Goal: Information Seeking & Learning: Learn about a topic

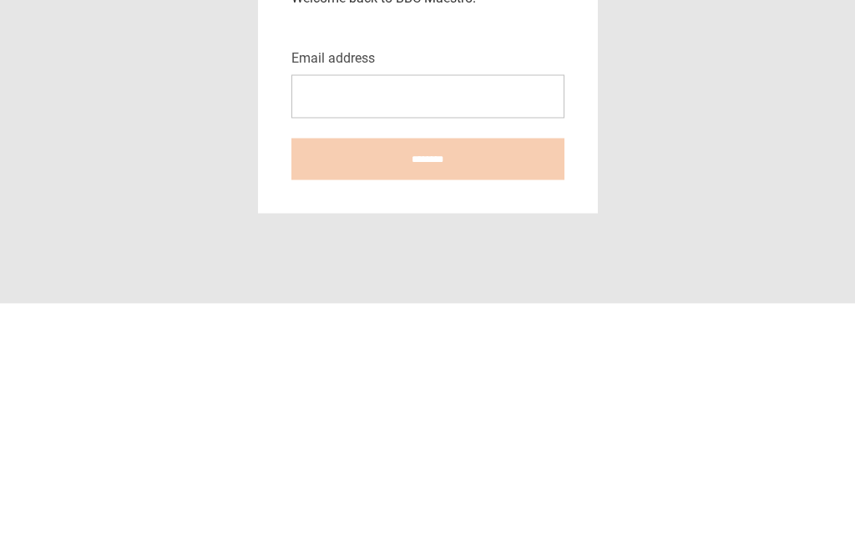
scroll to position [237, 0]
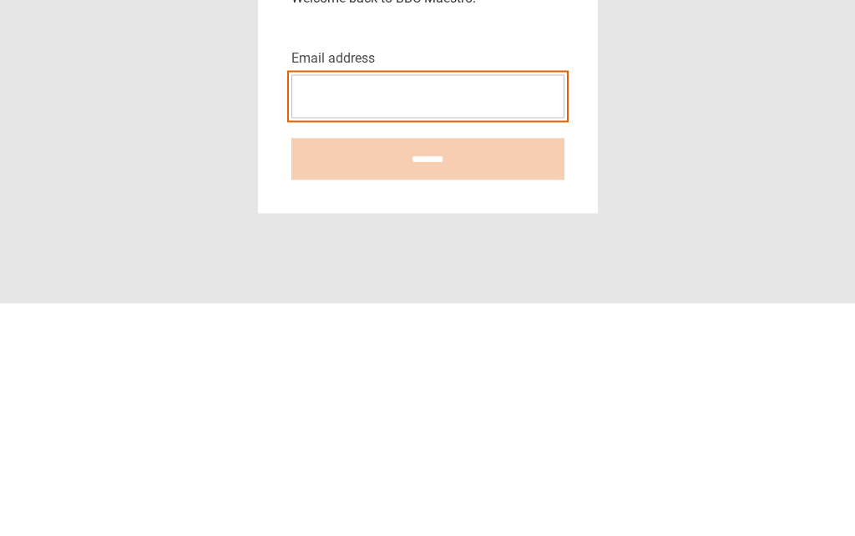
type input "**********"
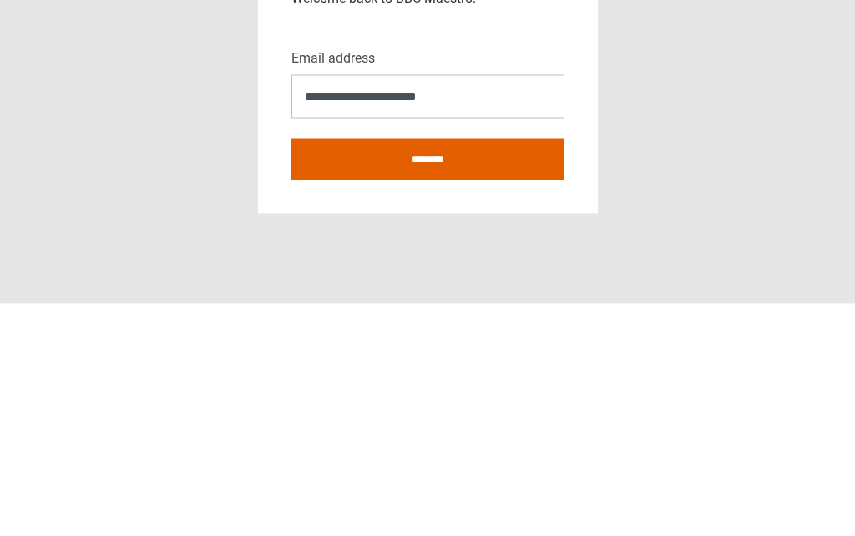
click at [427, 371] on input "********" at bounding box center [427, 392] width 273 height 42
type input "**********"
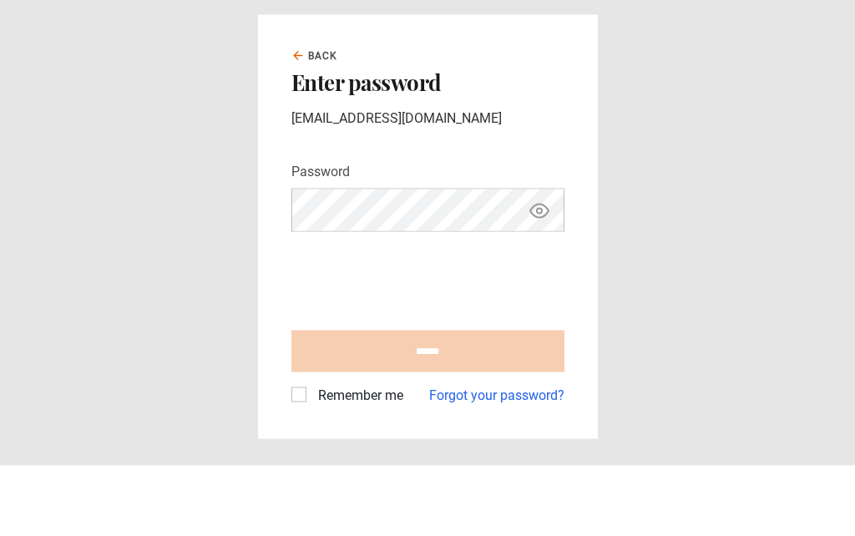
scroll to position [71, 0]
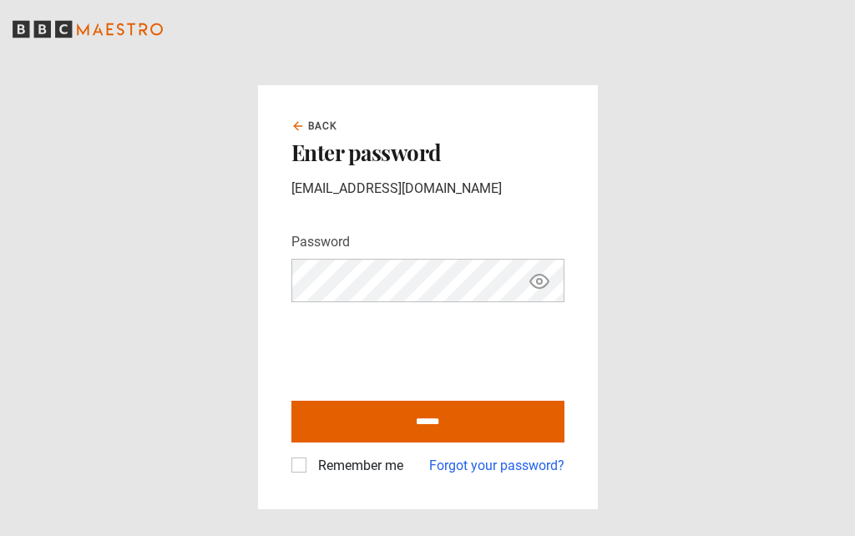
click at [433, 401] on input "******" at bounding box center [427, 422] width 273 height 42
type input "**********"
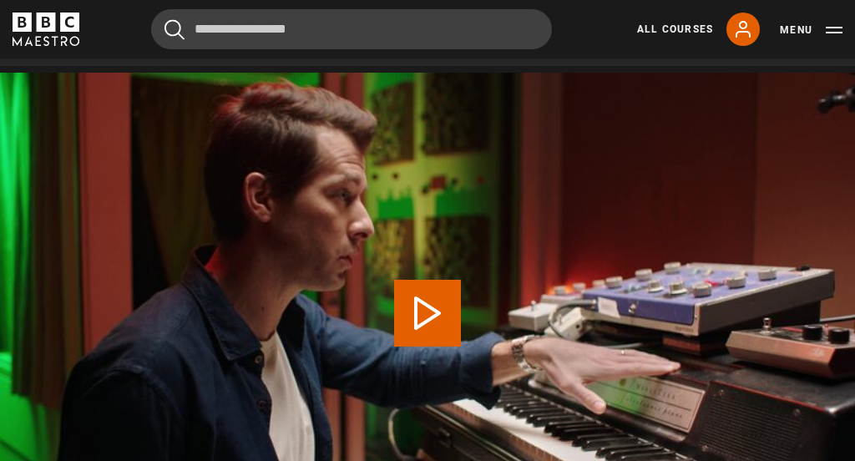
scroll to position [685, 0]
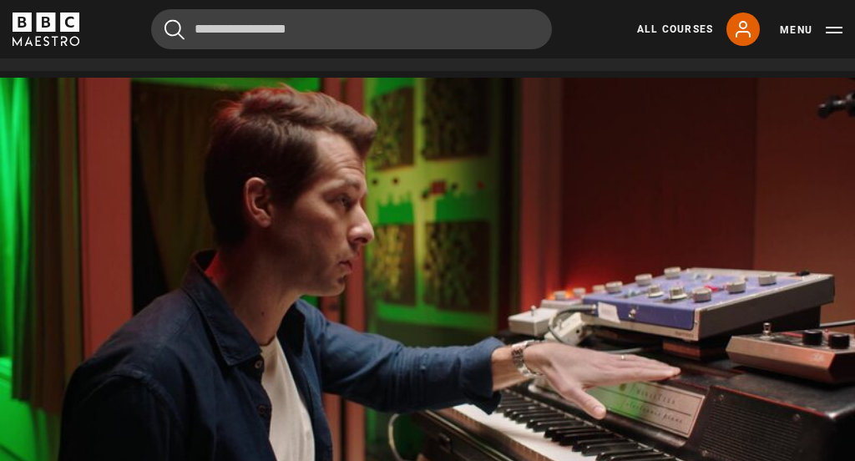
click at [366, 321] on video-js "Video Player is loading. Play Lesson Tones, colours and textures 10s Skip Back …" at bounding box center [427, 318] width 855 height 481
click at [422, 262] on video-js "Video Player is loading. Play Lesson Tones, colours and textures 10s Skip Back …" at bounding box center [427, 318] width 855 height 481
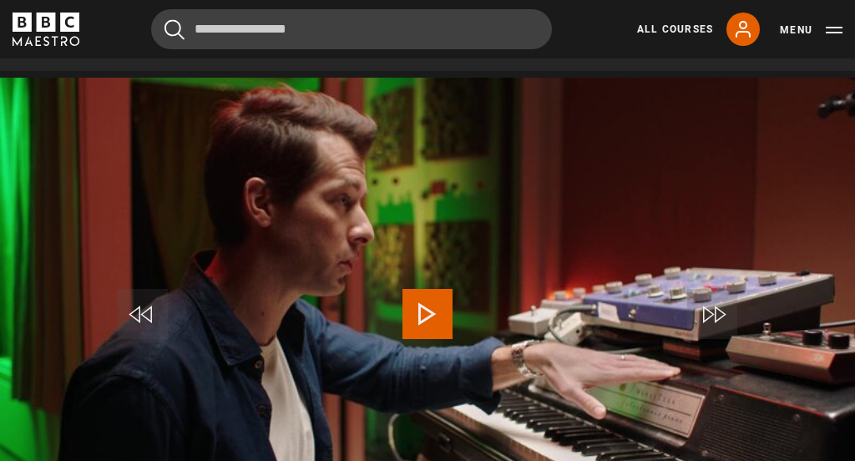
click at [411, 306] on span "Video Player" at bounding box center [427, 314] width 50 height 50
click at [368, 311] on video-js "Video Player is loading. Play Lesson Tones, colours and textures 10s Skip Back …" at bounding box center [427, 318] width 855 height 481
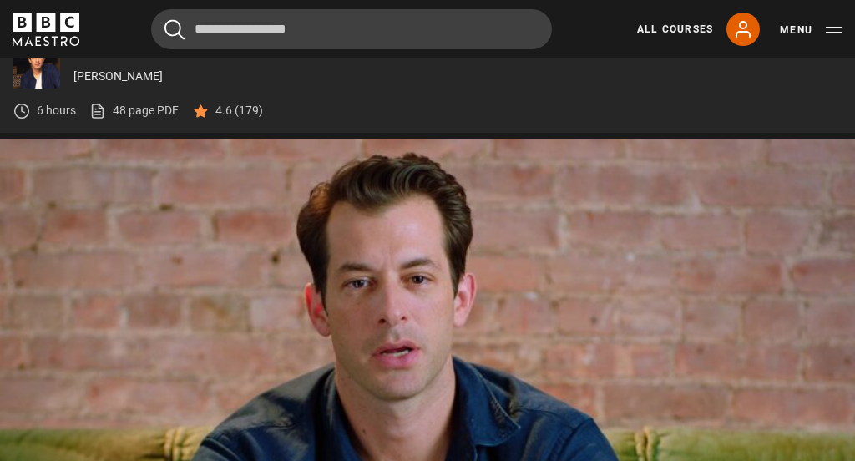
scroll to position [633, 0]
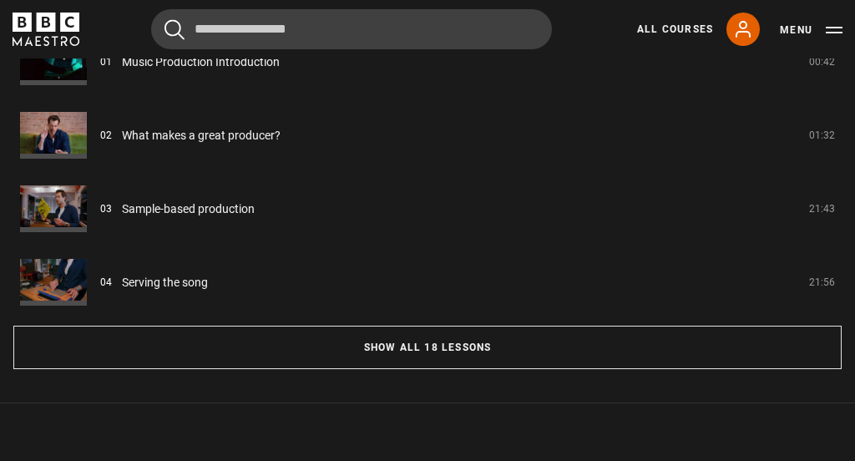
scroll to position [1453, 0]
click at [443, 338] on button "Show all 18 lessons" at bounding box center [427, 347] width 828 height 43
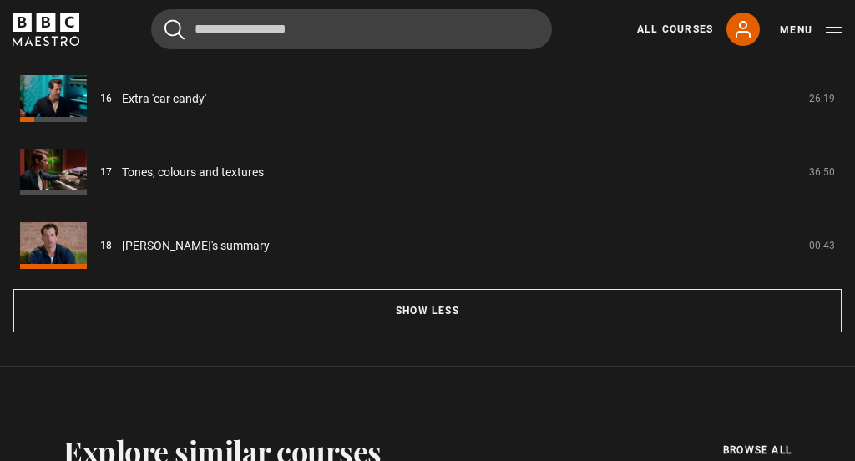
click at [427, 301] on button "Show less" at bounding box center [427, 310] width 828 height 43
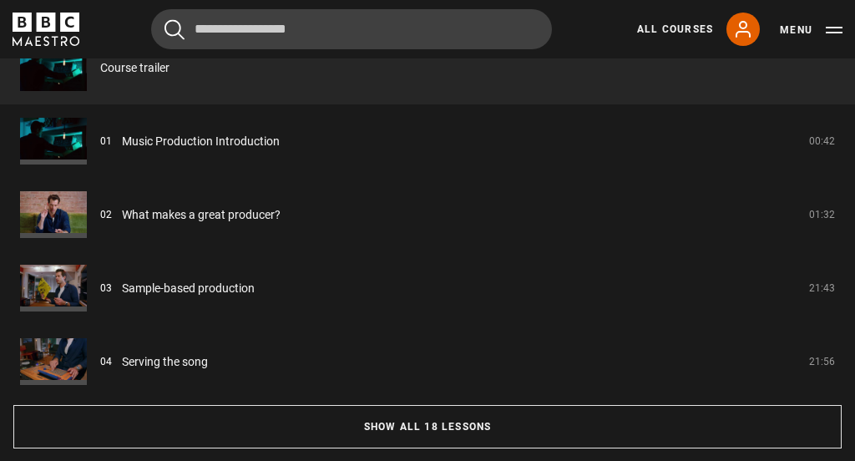
scroll to position [1375, 0]
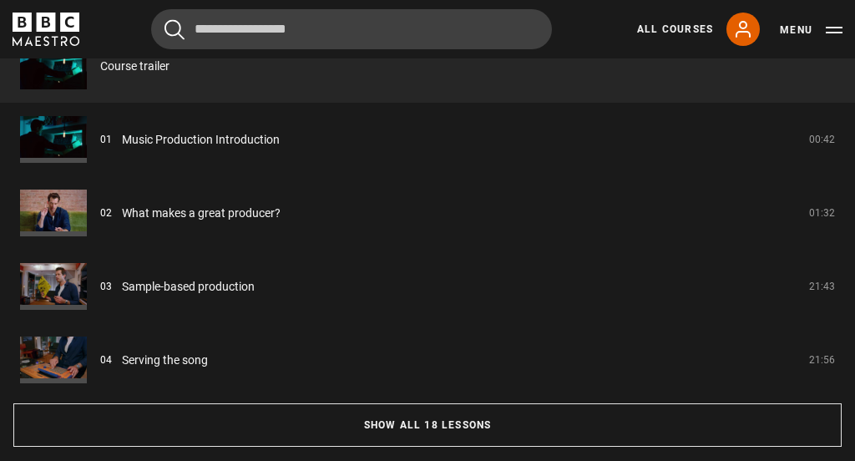
click at [432, 414] on button "Show all 18 lessons" at bounding box center [427, 424] width 828 height 43
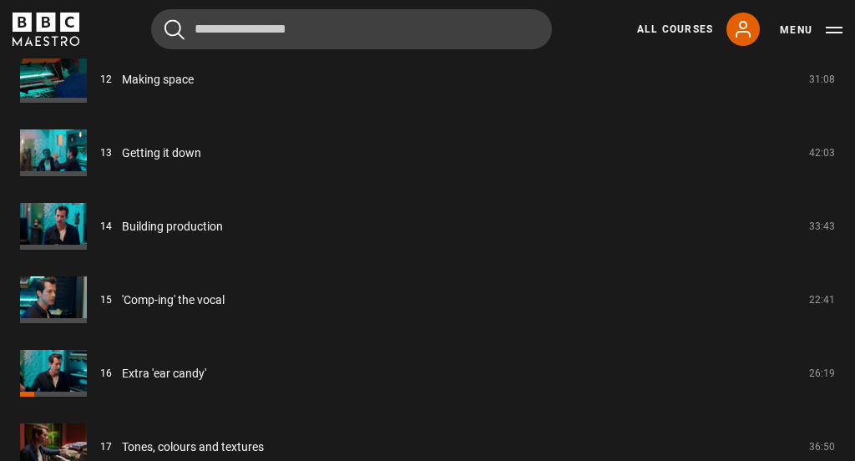
scroll to position [2242, 0]
click at [669, 36] on link "All Courses" at bounding box center [675, 29] width 76 height 15
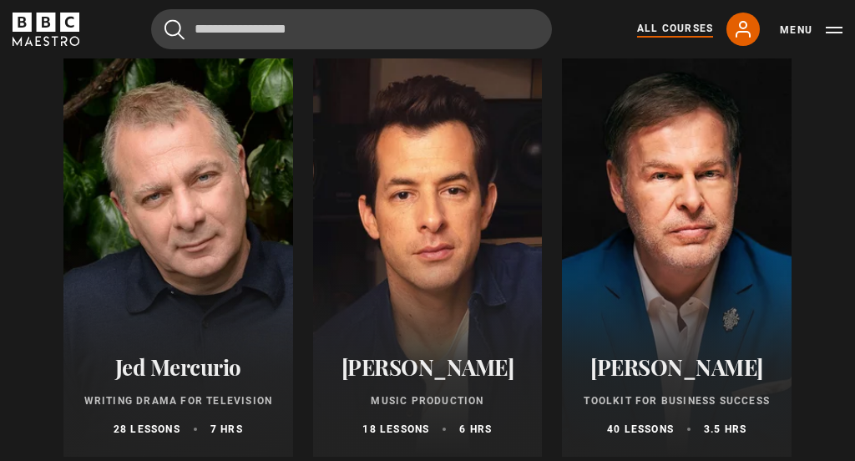
scroll to position [4836, 0]
click at [457, 250] on div at bounding box center [428, 257] width 230 height 401
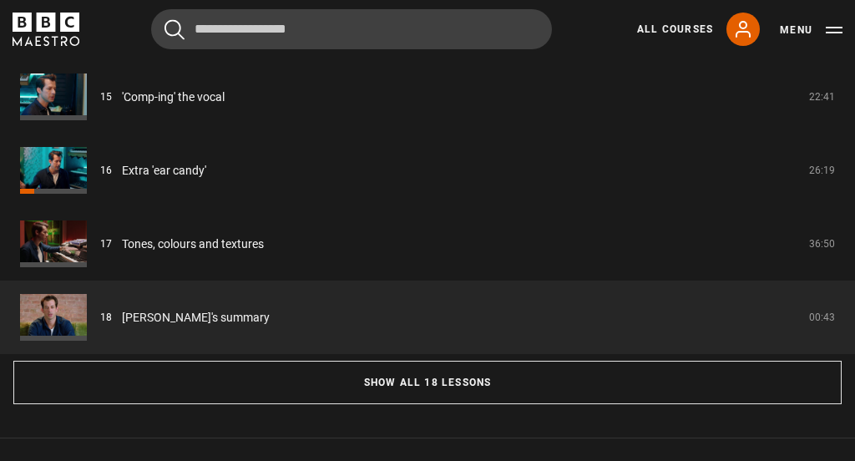
click at [441, 387] on button "Show all 18 lessons" at bounding box center [427, 382] width 828 height 43
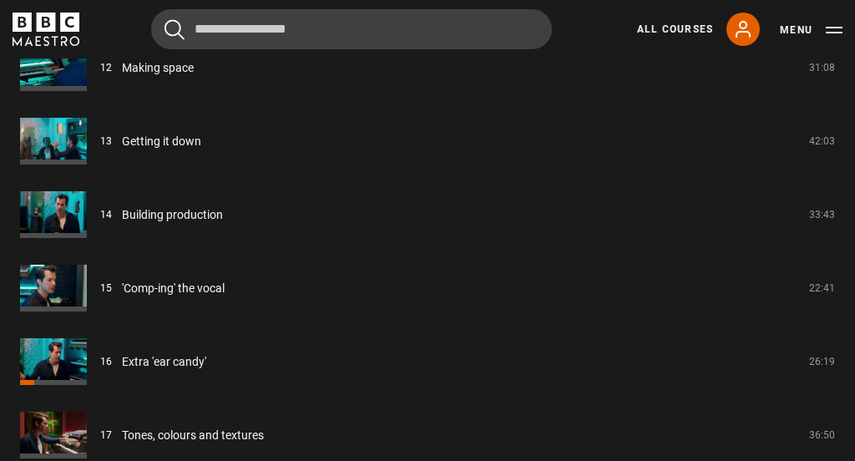
scroll to position [2341, 0]
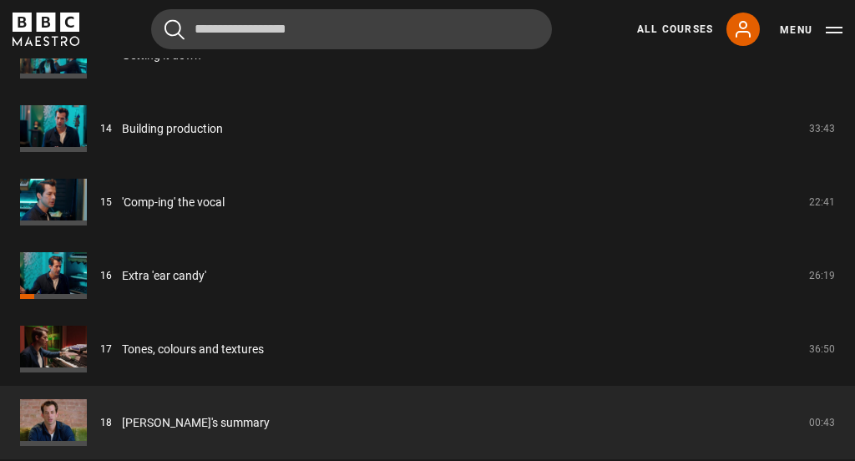
click at [270, 417] on link "[PERSON_NAME]'s summary" at bounding box center [196, 423] width 148 height 18
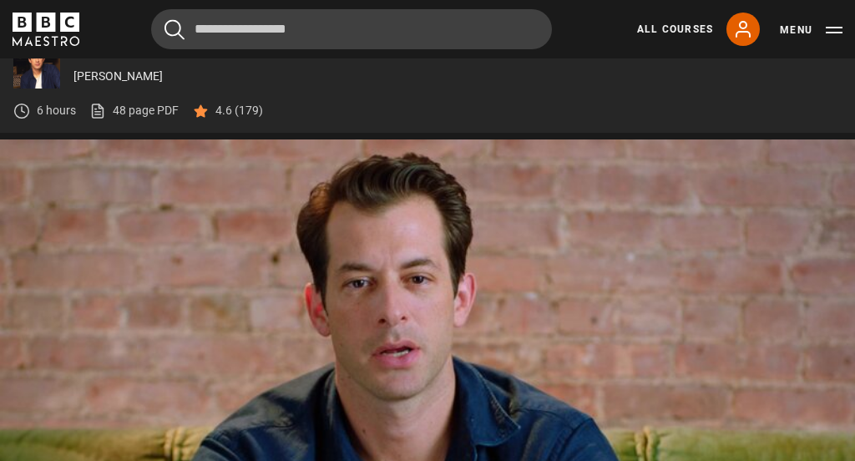
scroll to position [633, 0]
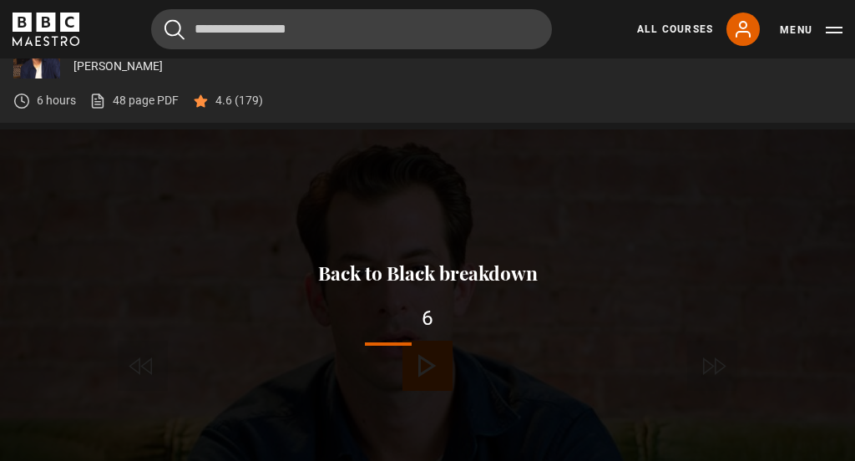
click at [400, 283] on button "Back to Black breakdown" at bounding box center [428, 273] width 230 height 21
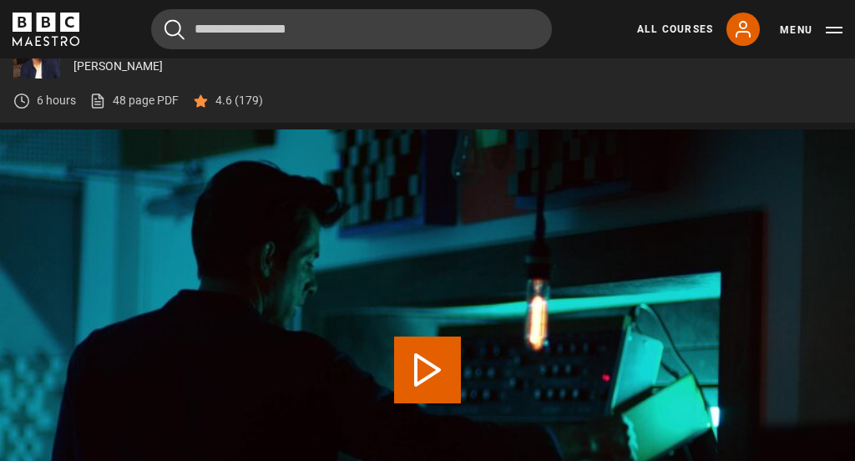
scroll to position [623, 0]
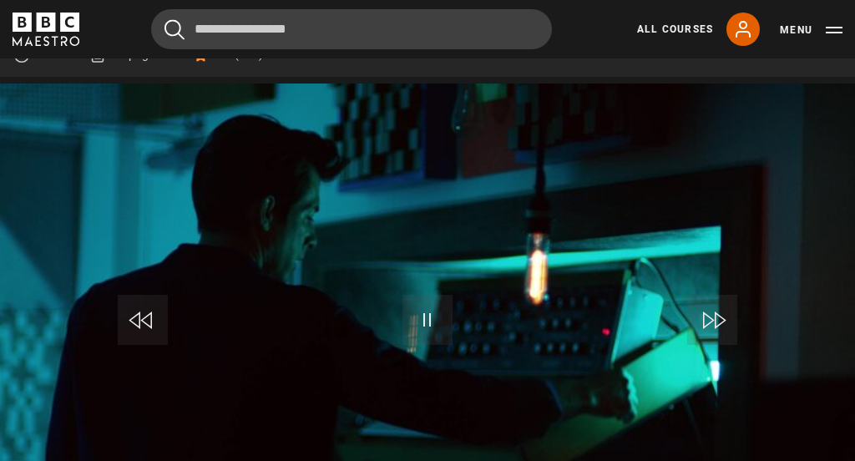
scroll to position [676, 0]
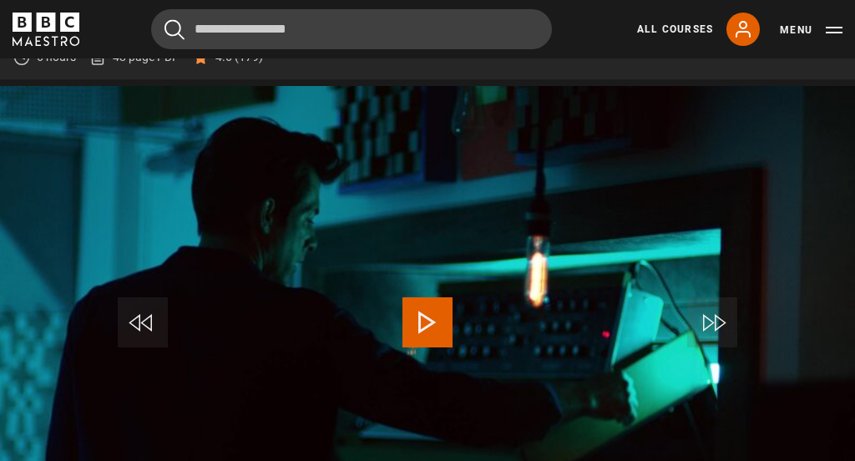
click at [655, 30] on link "All Courses" at bounding box center [675, 29] width 76 height 15
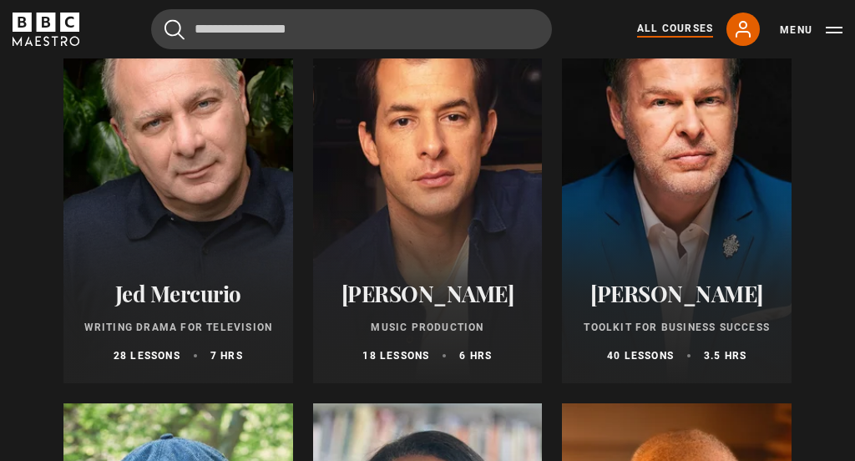
scroll to position [4901, 0]
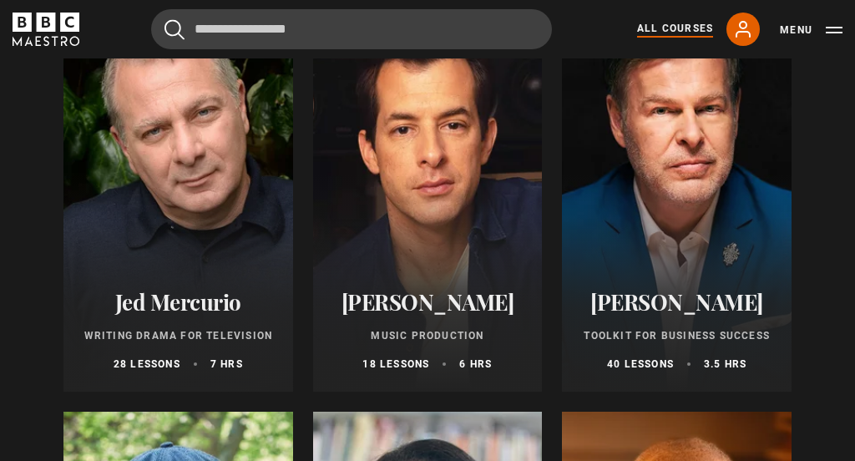
click at [414, 215] on div at bounding box center [428, 192] width 230 height 401
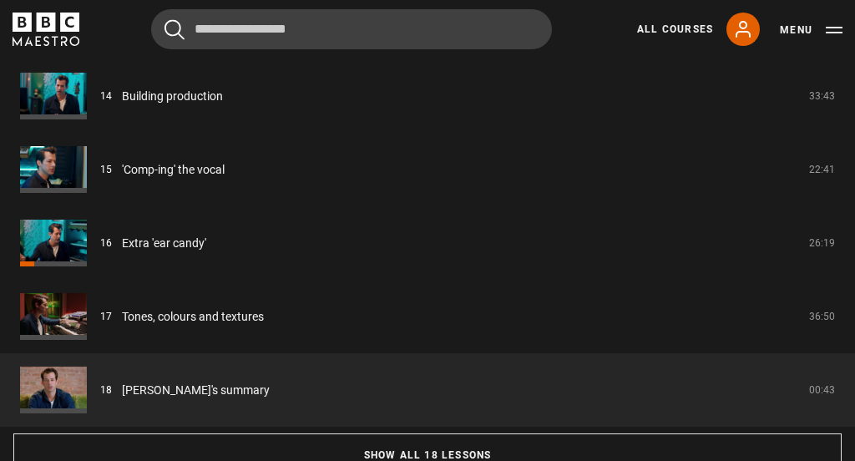
scroll to position [1341, 0]
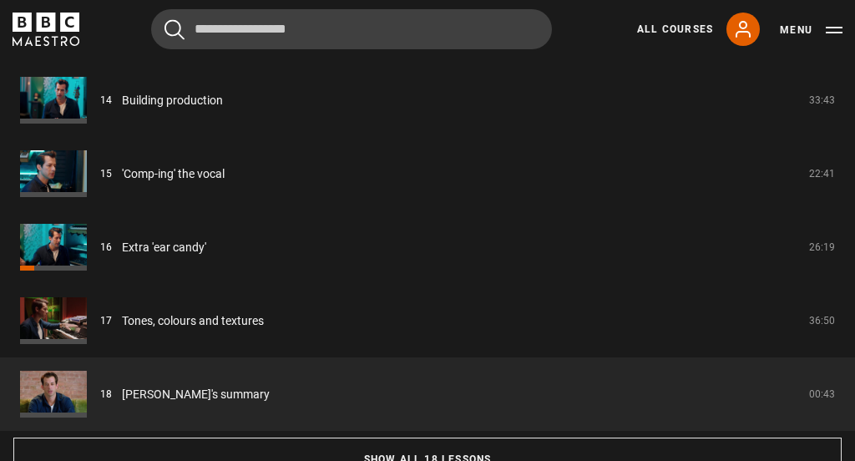
click at [220, 101] on link "Building production" at bounding box center [172, 101] width 101 height 18
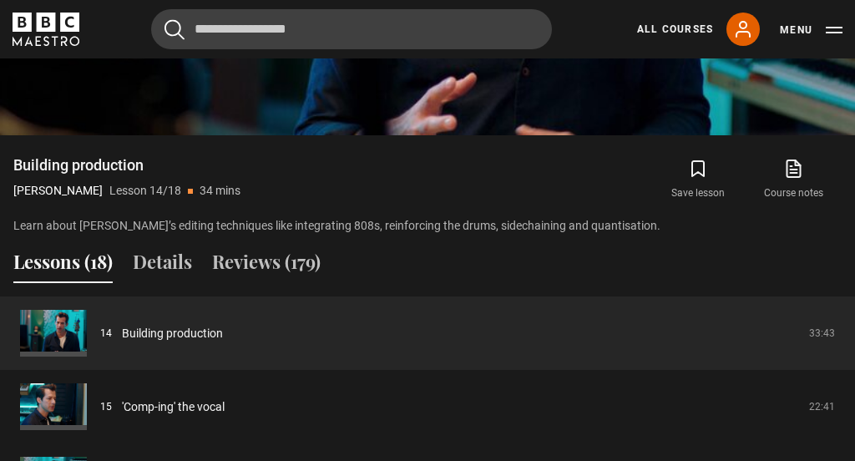
scroll to position [1106, 0]
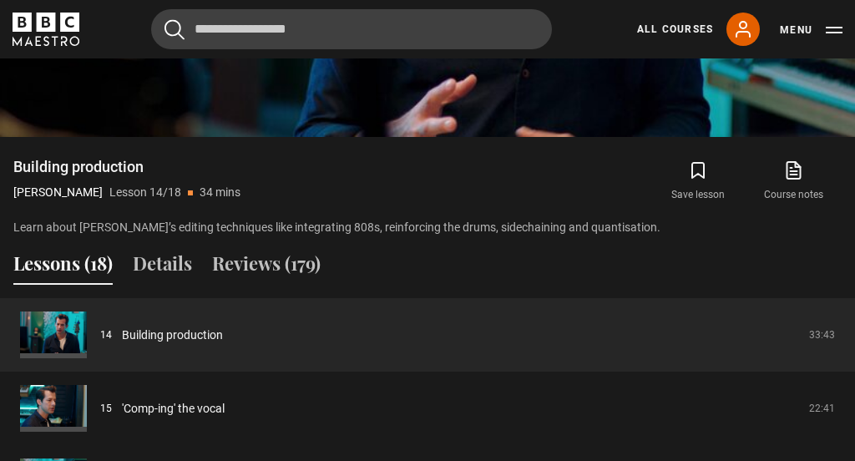
click at [225, 408] on link "'Comp-ing' the vocal" at bounding box center [173, 409] width 103 height 18
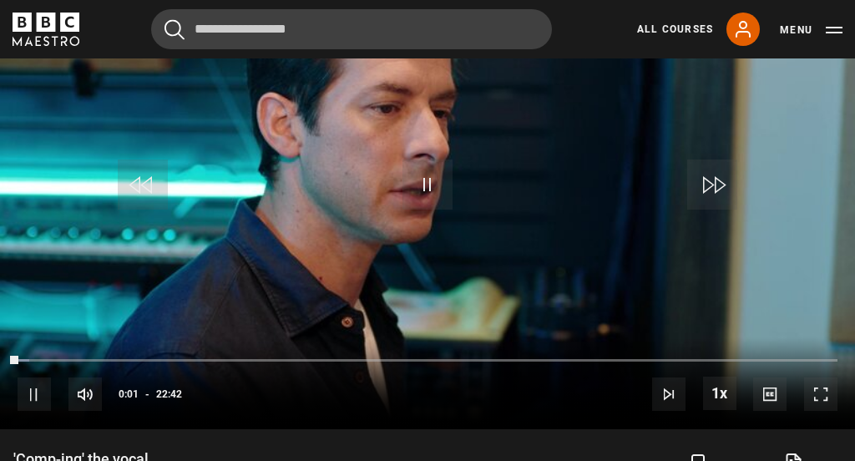
scroll to position [814, 0]
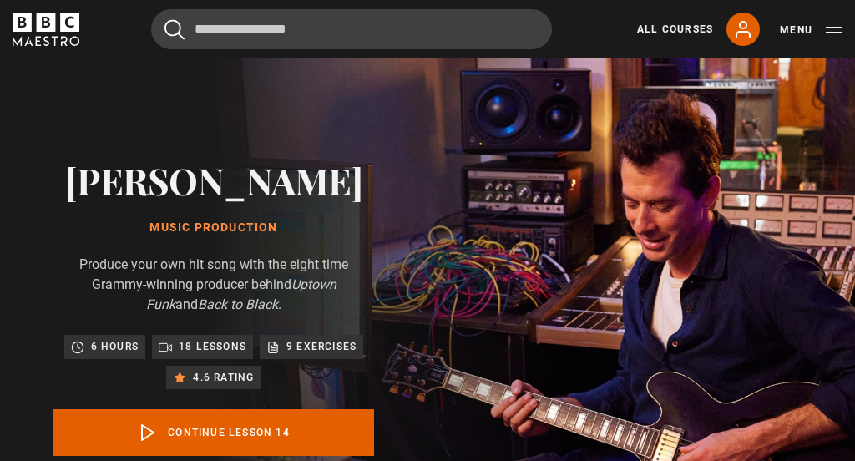
click at [300, 438] on link "Continue lesson 14" at bounding box center [213, 432] width 321 height 47
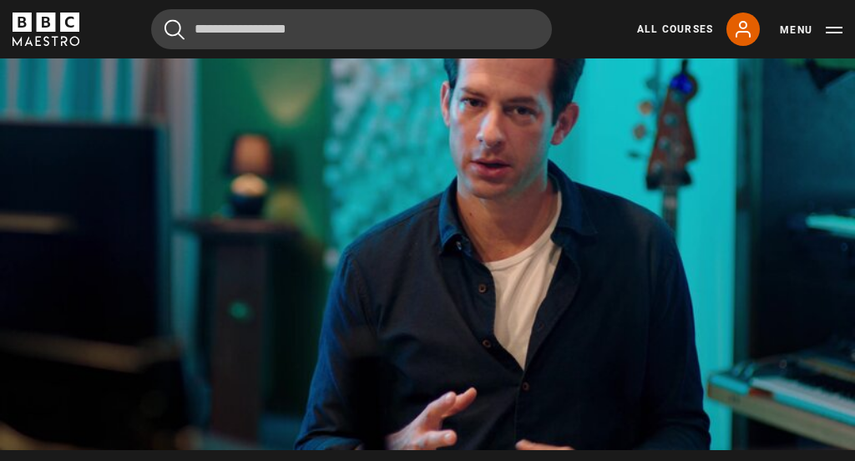
scroll to position [792, 0]
click at [482, 233] on video-js "Video Player is loading. Play Lesson Building production 10s Skip Back 10 secon…" at bounding box center [427, 210] width 855 height 481
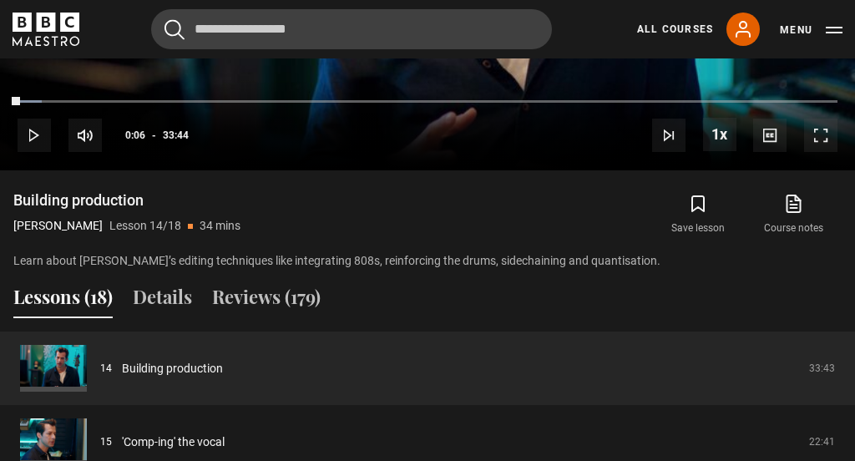
scroll to position [1073, 0]
click at [225, 446] on link "'Comp-ing' the vocal" at bounding box center [173, 442] width 103 height 18
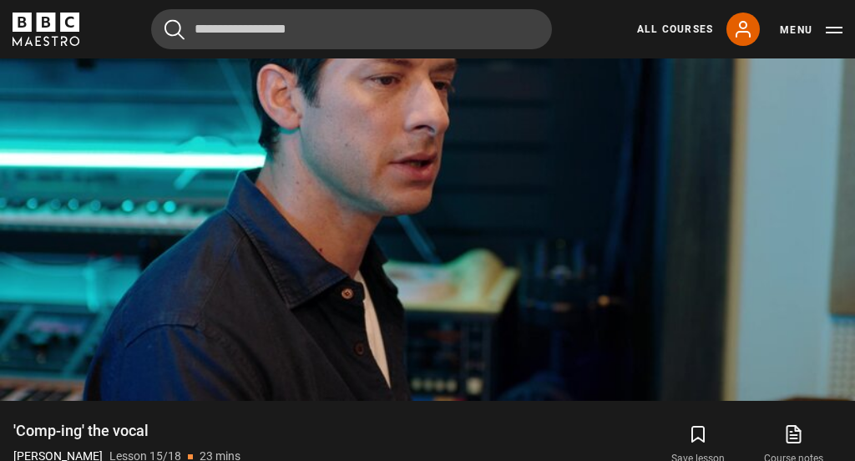
scroll to position [761, 0]
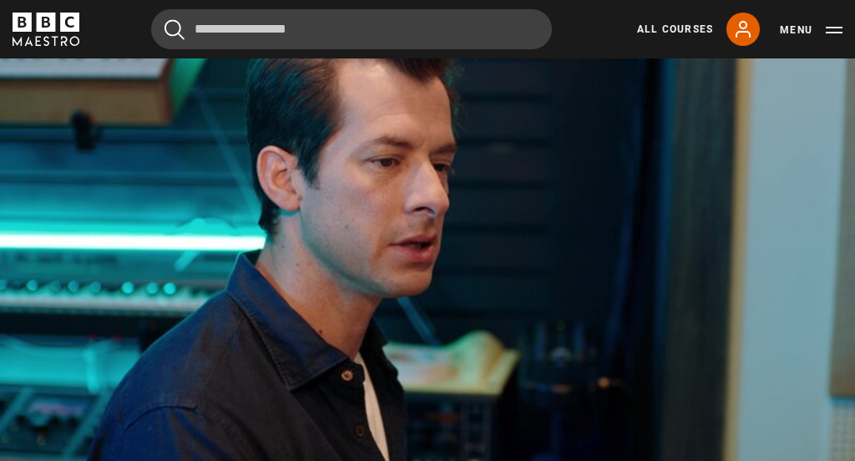
click at [740, 265] on button "10s Skip Forward 10 seconds" at bounding box center [712, 237] width 58 height 75
click at [417, 408] on video-js "Video Player is loading. Play Lesson 'Comp-ing' the vocal 10s Skip Back 10 seco…" at bounding box center [427, 242] width 855 height 481
click at [384, 357] on video-js "Video Player is loading. Play Lesson 'Comp-ing' the vocal 10s Skip Back 10 seco…" at bounding box center [427, 242] width 855 height 481
click at [218, 271] on video-js "Video Player is loading. Play Lesson 'Comp-ing' the vocal 10s Skip Back 10 seco…" at bounding box center [427, 242] width 855 height 481
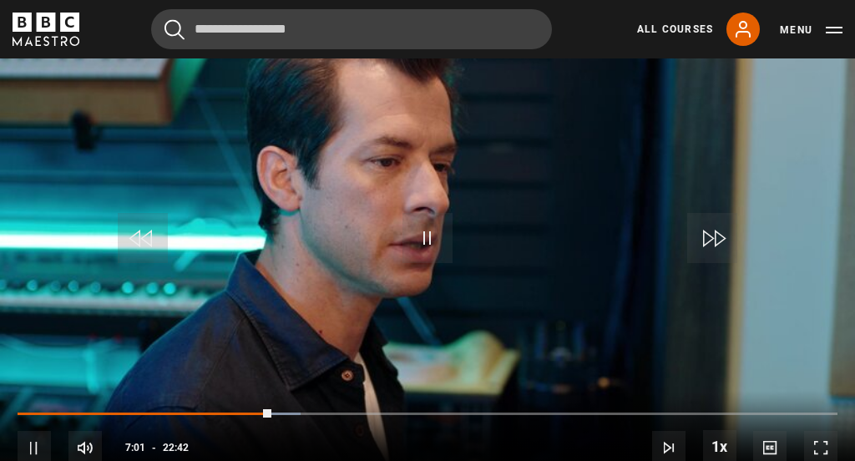
click at [205, 387] on video-js "Video Player is loading. Play Lesson 'Comp-ing' the vocal 10s Skip Back 10 seco…" at bounding box center [427, 242] width 855 height 481
click at [136, 421] on div "Loaded : 34.13%" at bounding box center [428, 422] width 820 height 3
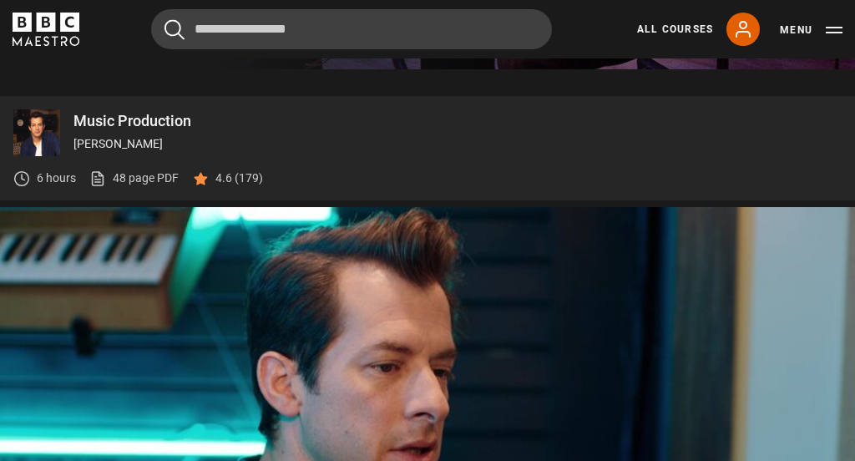
scroll to position [576, 0]
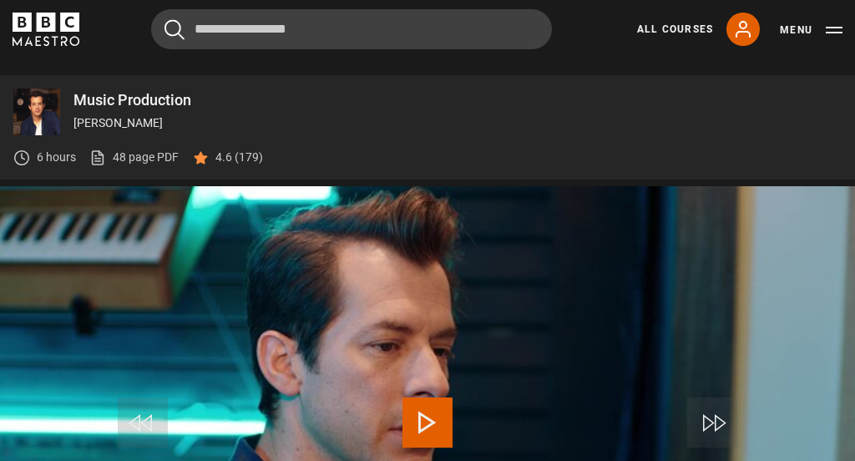
click at [660, 22] on link "All Courses" at bounding box center [675, 29] width 76 height 15
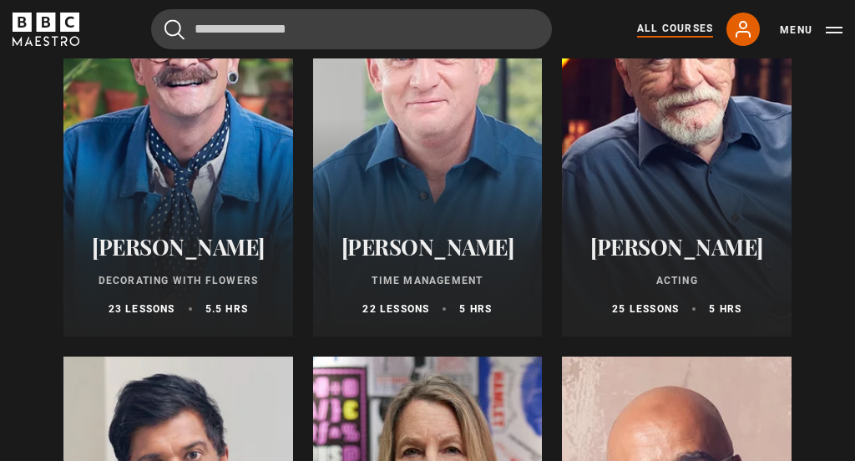
scroll to position [2430, 0]
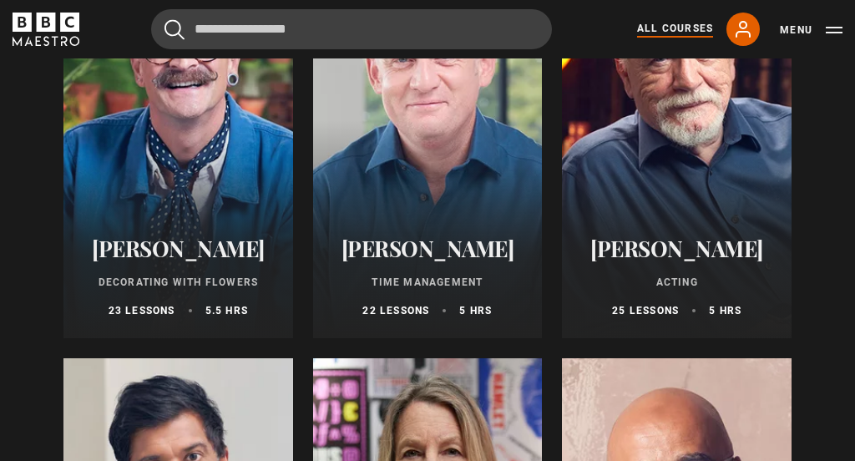
click at [184, 159] on div at bounding box center [178, 138] width 230 height 401
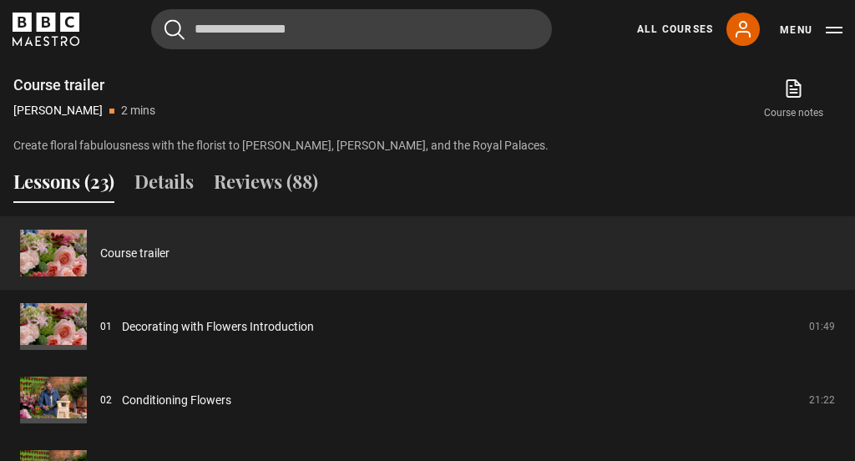
scroll to position [1195, 0]
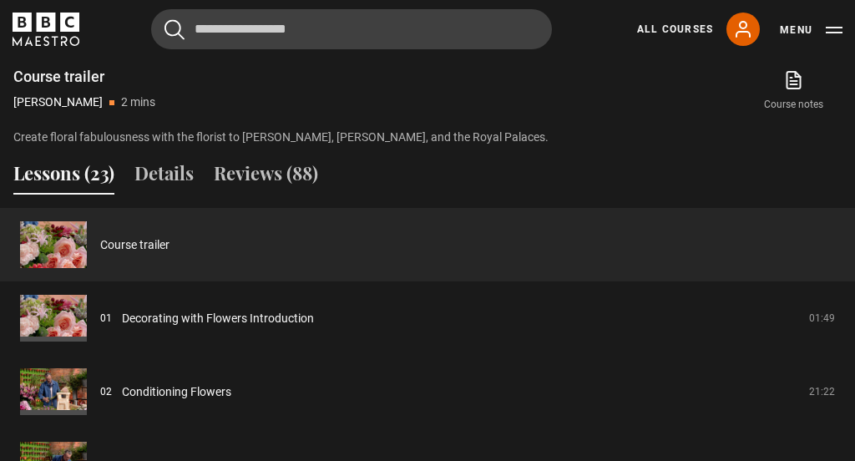
click at [292, 314] on link "Decorating with Flowers Introduction" at bounding box center [218, 320] width 192 height 18
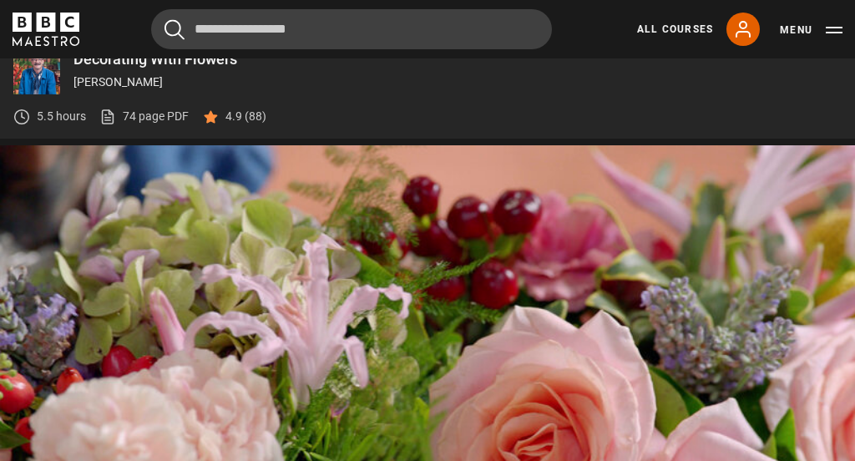
scroll to position [700, 0]
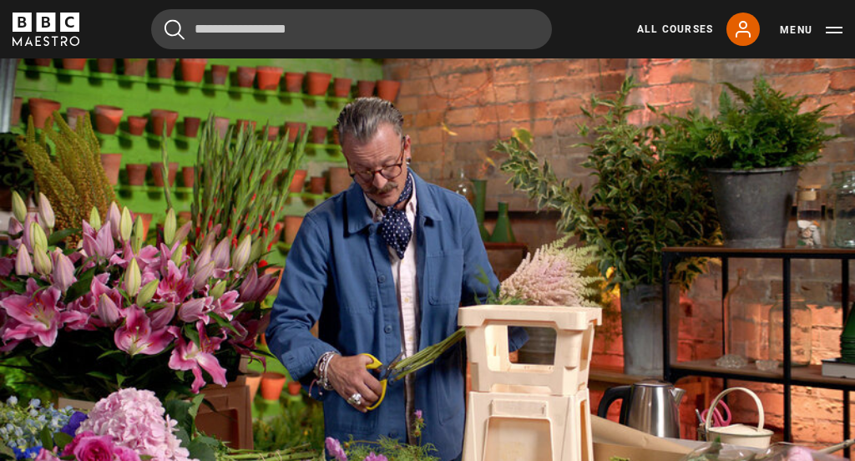
scroll to position [705, 0]
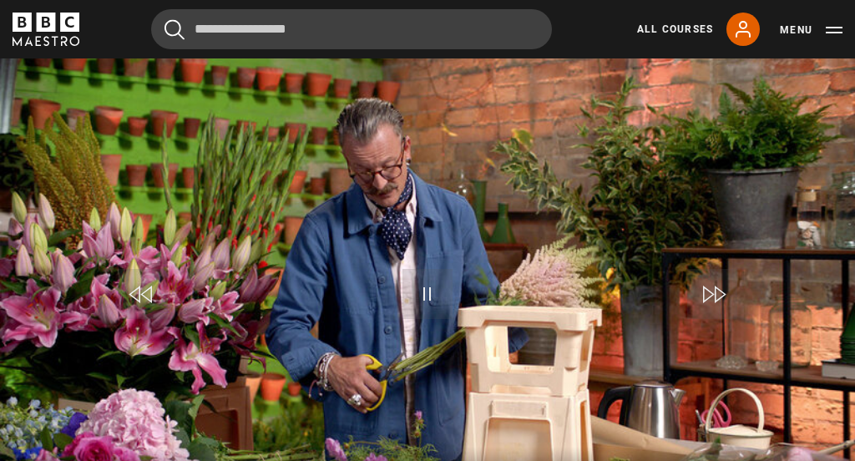
click at [278, 290] on video-js "Video Player is loading. Play Lesson Conditioning Flowers 10s Skip Back 10 seco…" at bounding box center [427, 298] width 855 height 481
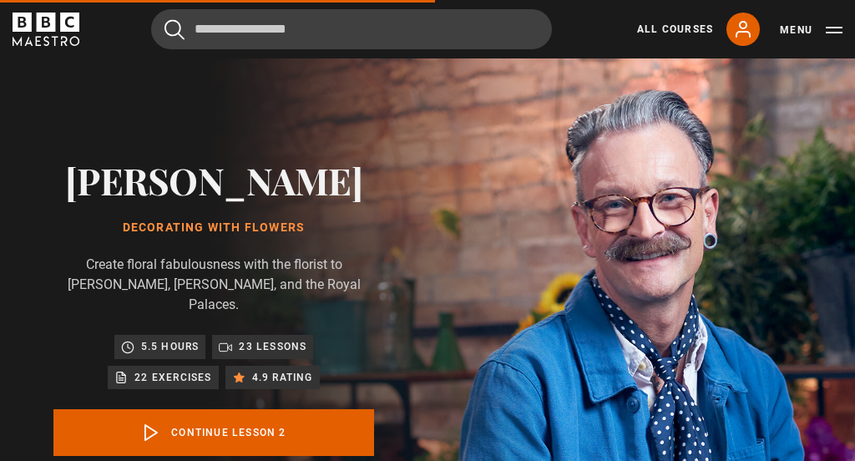
click at [231, 417] on link "Continue lesson 2" at bounding box center [213, 432] width 321 height 47
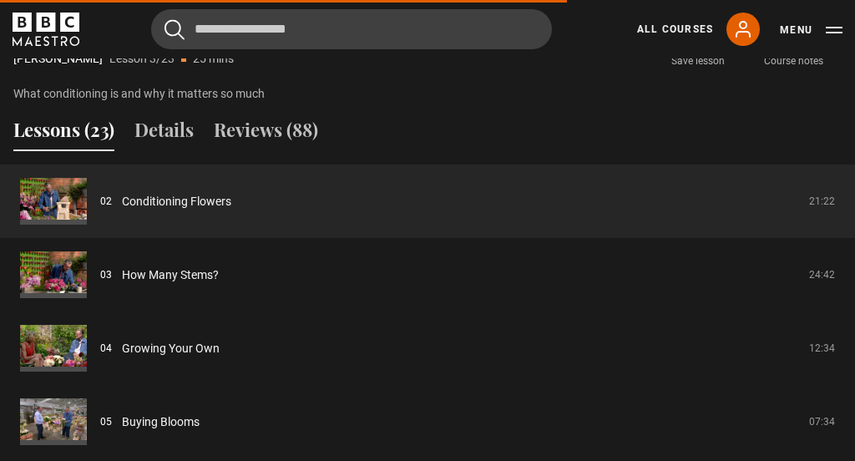
scroll to position [1312, 0]
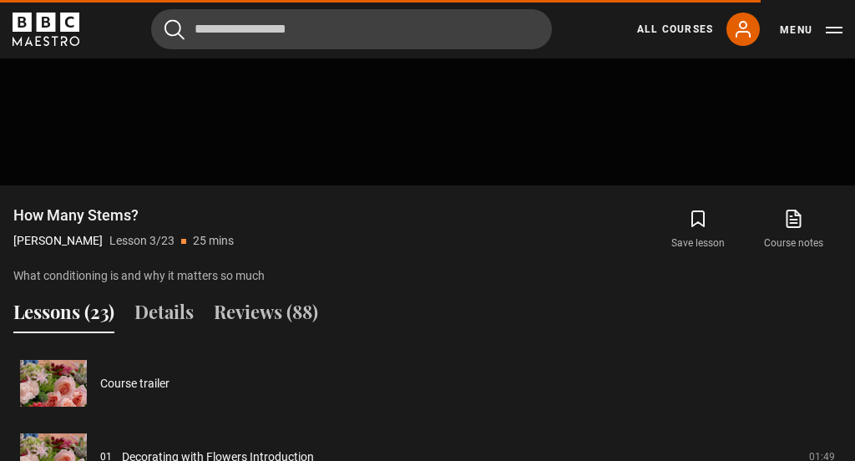
scroll to position [1056, 0]
